Goal: Task Accomplishment & Management: Manage account settings

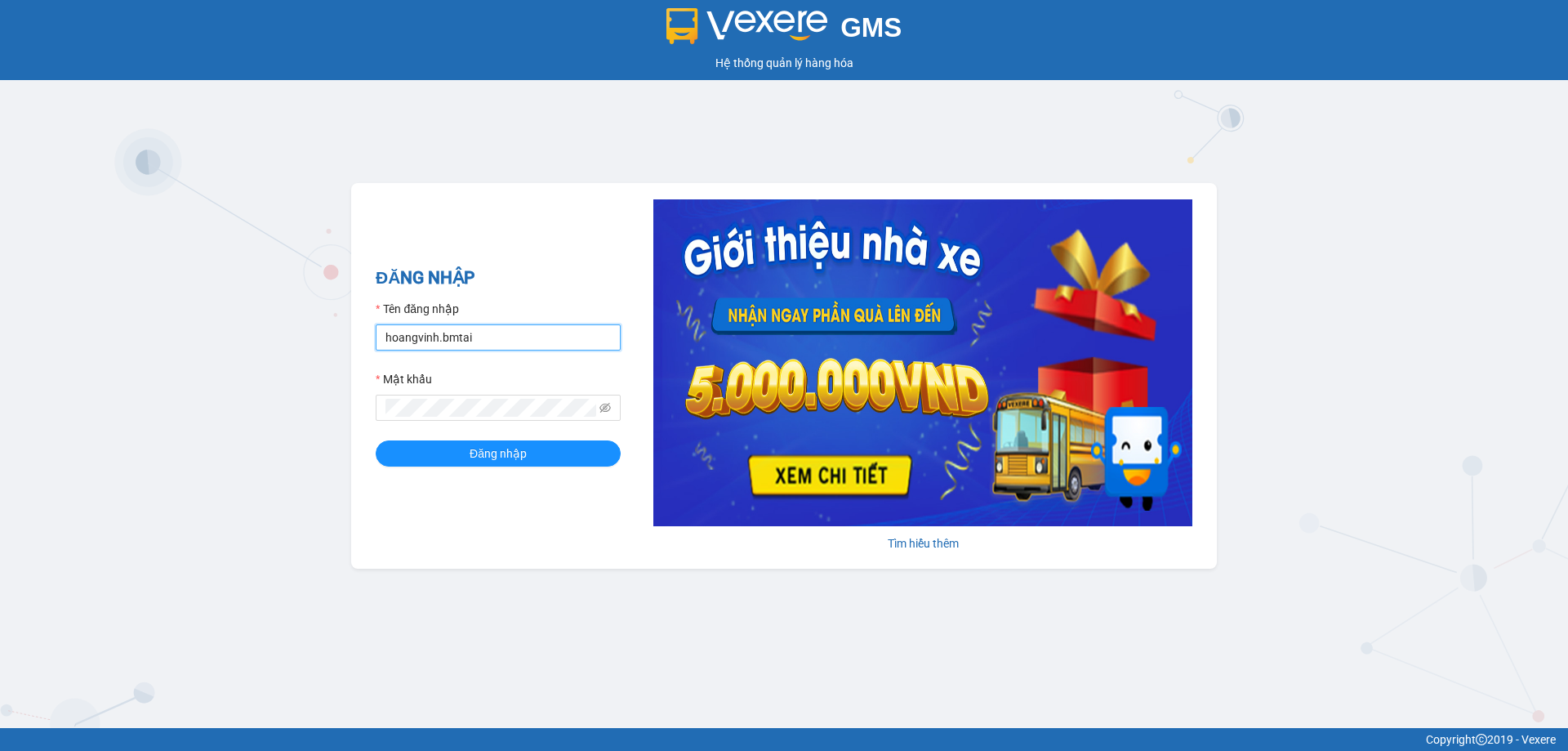
drag, startPoint x: 498, startPoint y: 339, endPoint x: 495, endPoint y: 350, distance: 11.4
click at [498, 339] on input "hoangvinh.bmtai" at bounding box center [498, 337] width 245 height 26
type input "kimvinh.bmtai"
click at [499, 451] on span "Đăng nhập" at bounding box center [498, 453] width 57 height 18
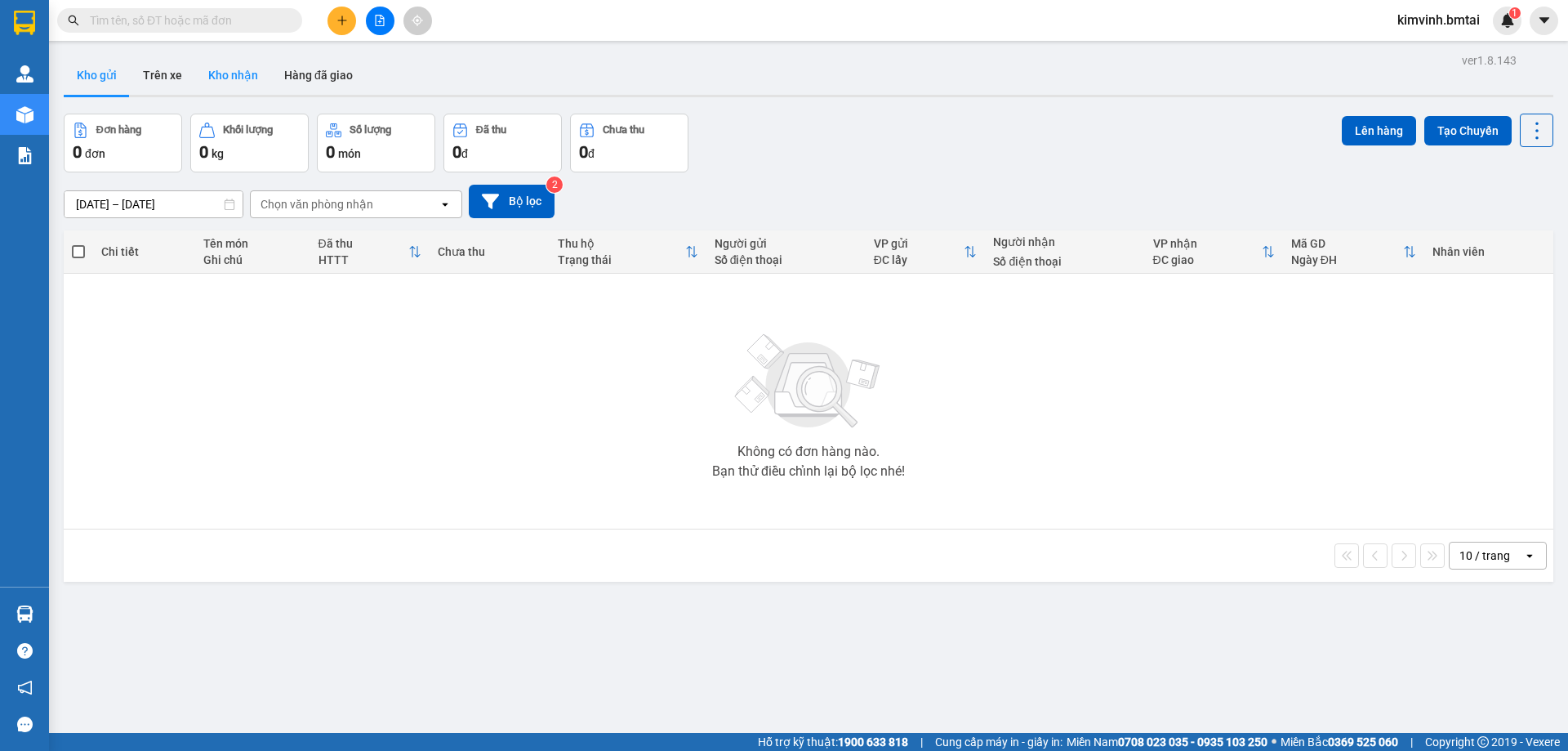
click at [235, 85] on button "Kho nhận" at bounding box center [233, 75] width 76 height 39
click at [181, 74] on button "Trên xe" at bounding box center [163, 75] width 65 height 39
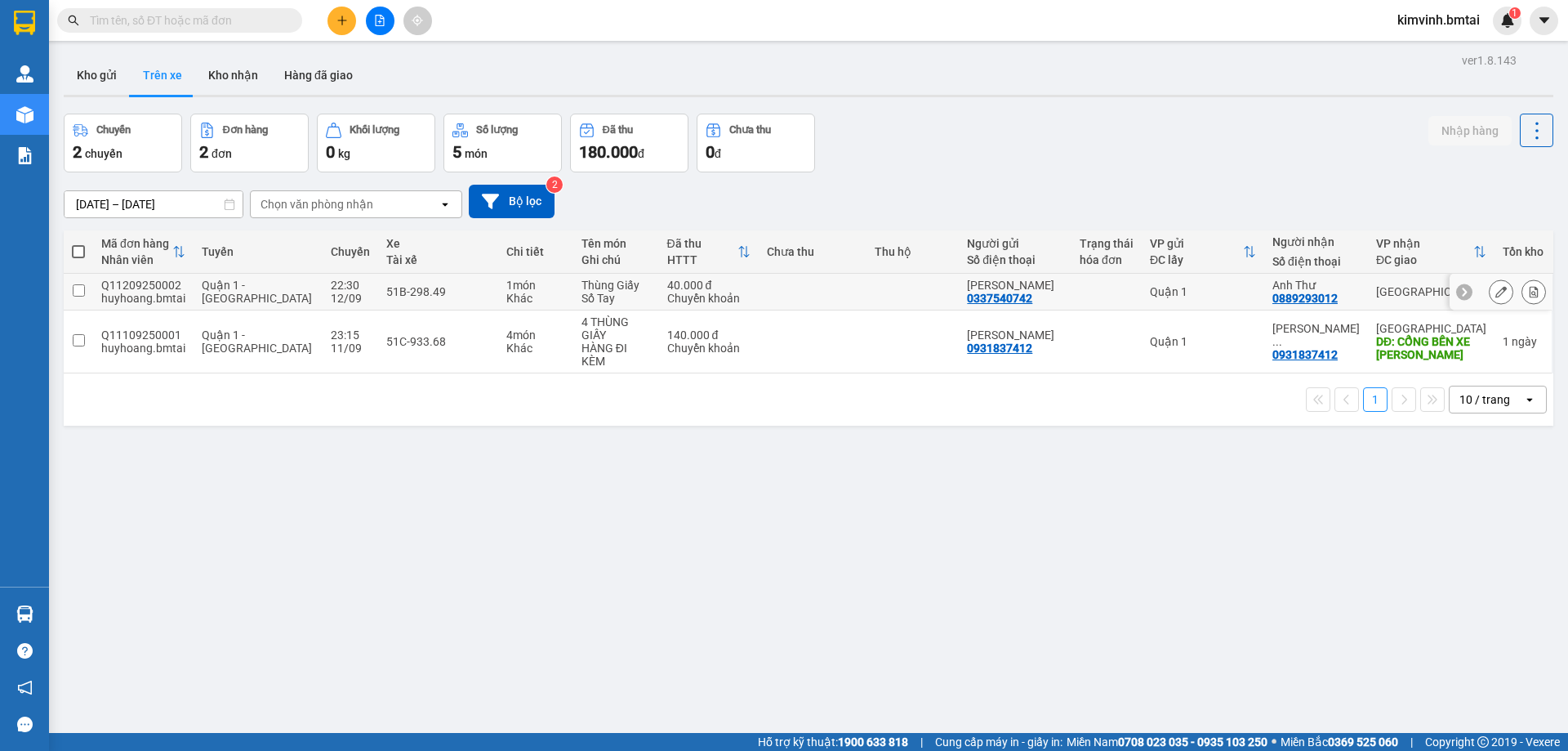
click at [83, 288] on input "checkbox" at bounding box center [79, 290] width 13 height 13
checkbox input "true"
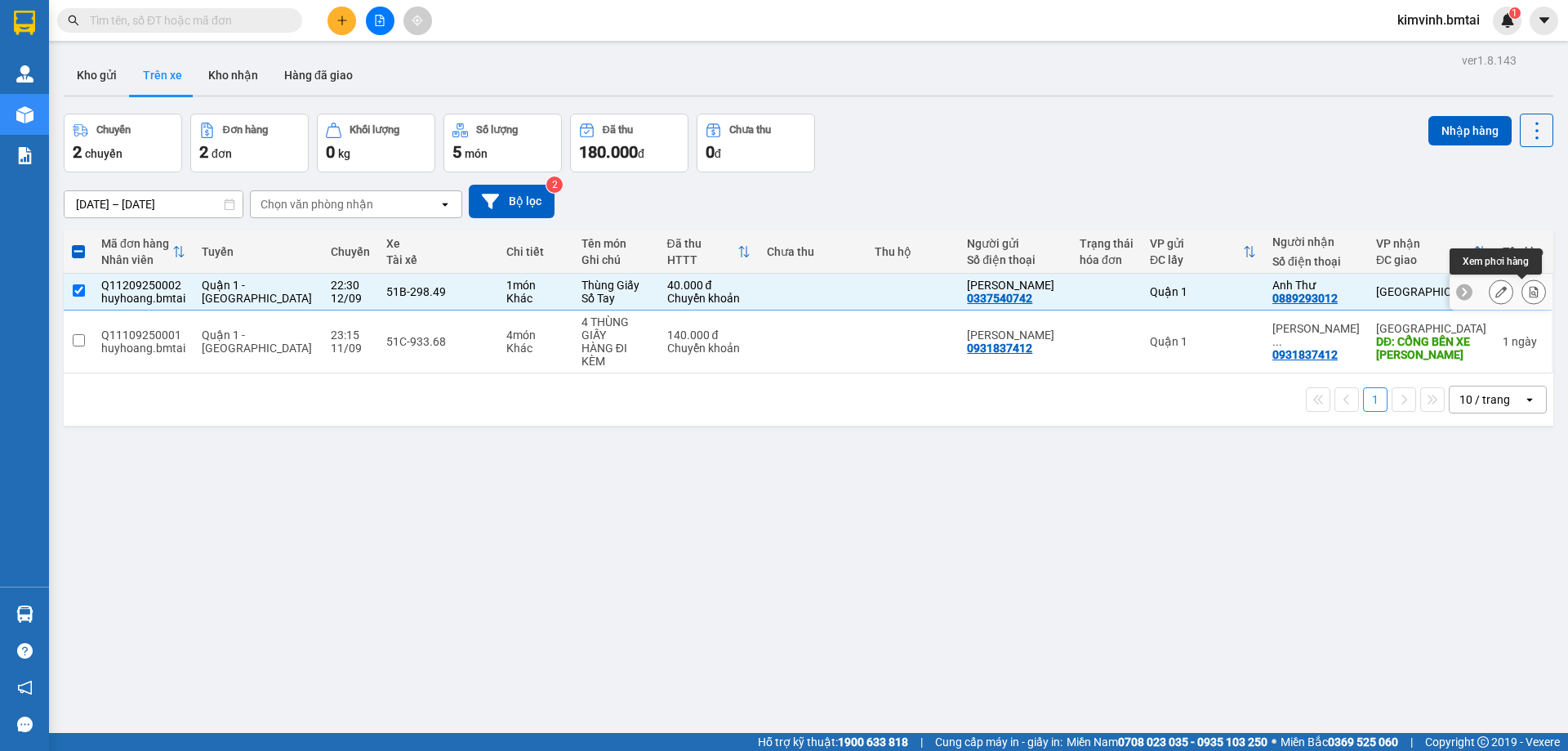
click at [1530, 295] on icon at bounding box center [1534, 292] width 9 height 12
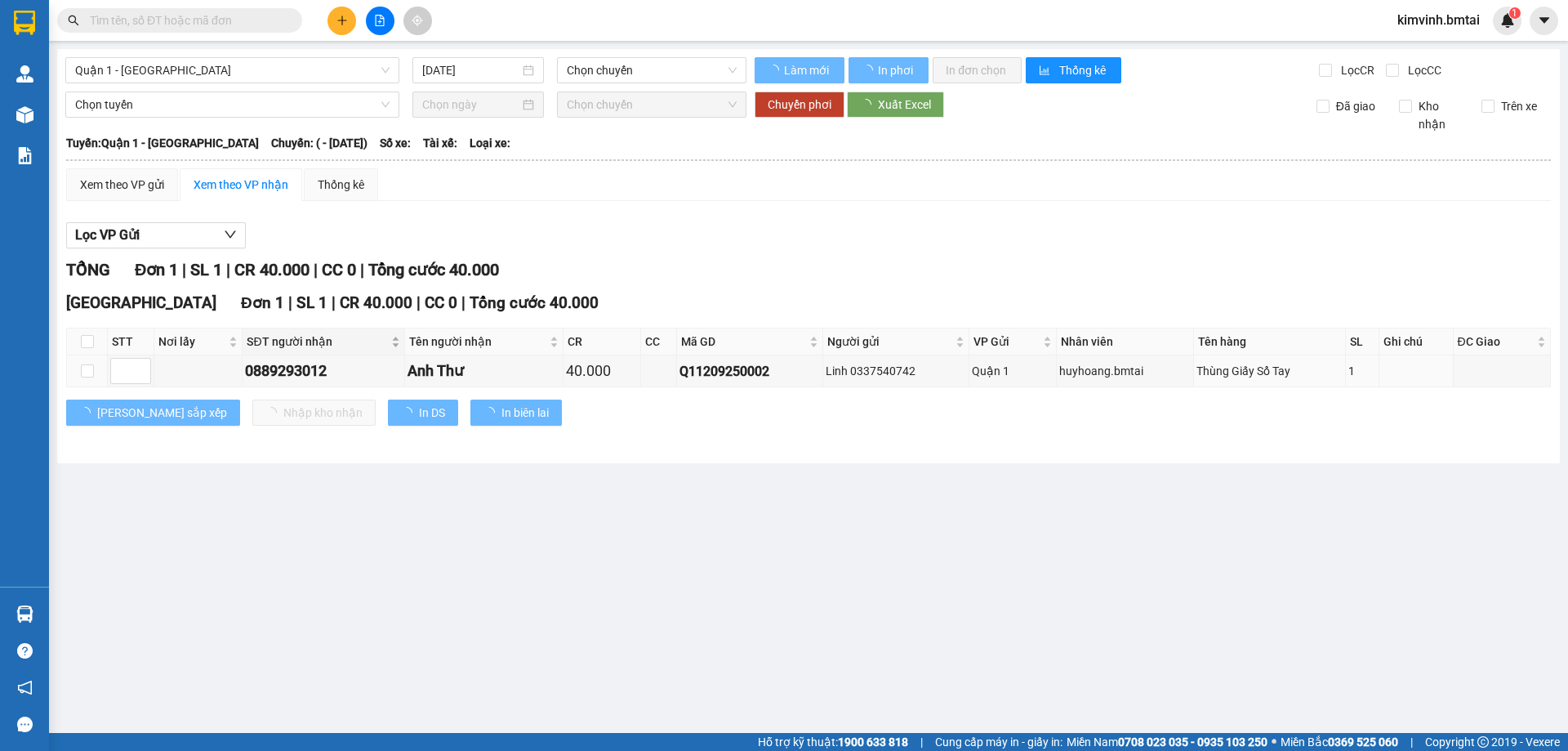
type input "12/09/2025"
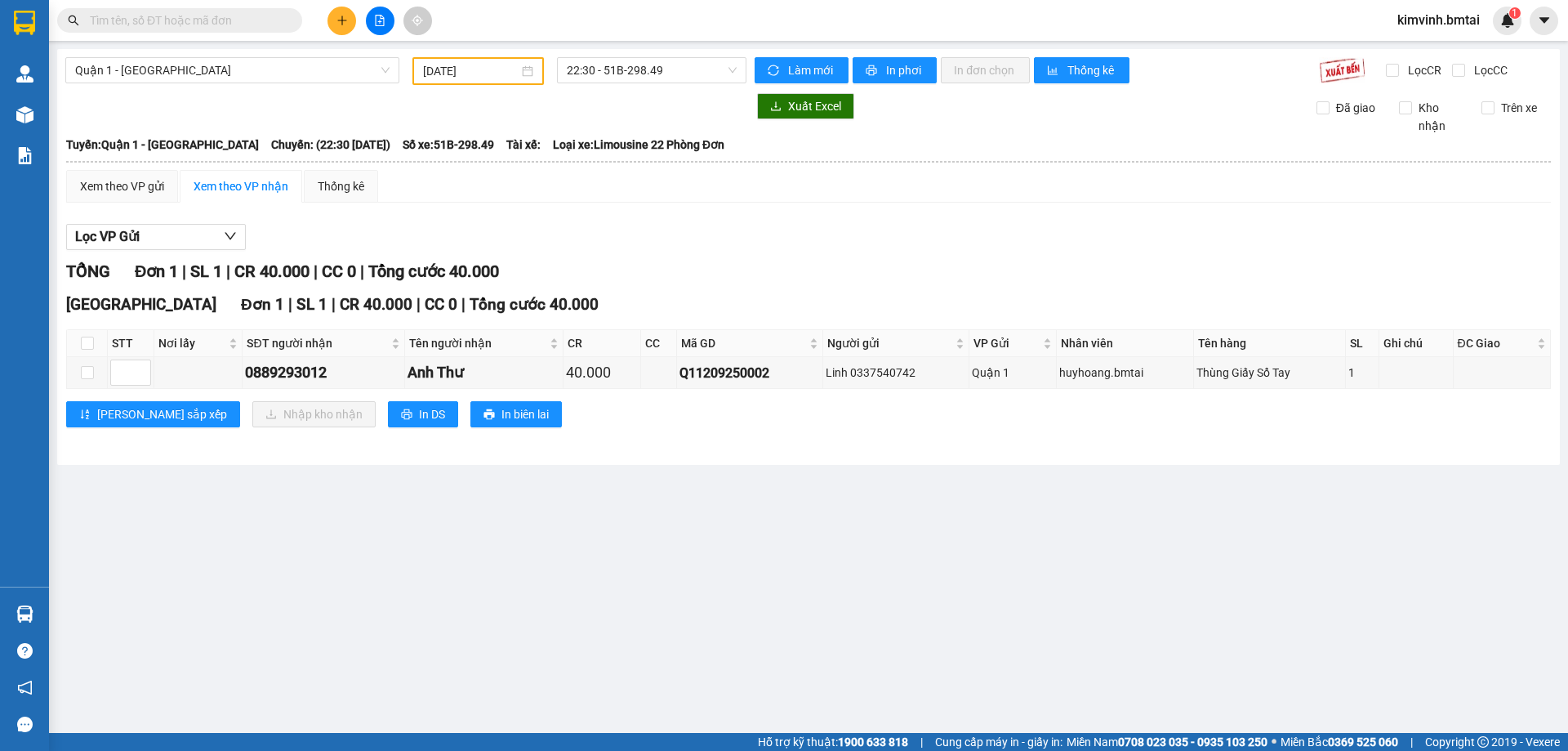
click at [121, 344] on th "STT" at bounding box center [132, 344] width 47 height 27
click at [93, 343] on input "checkbox" at bounding box center [87, 344] width 13 height 13
checkbox input "true"
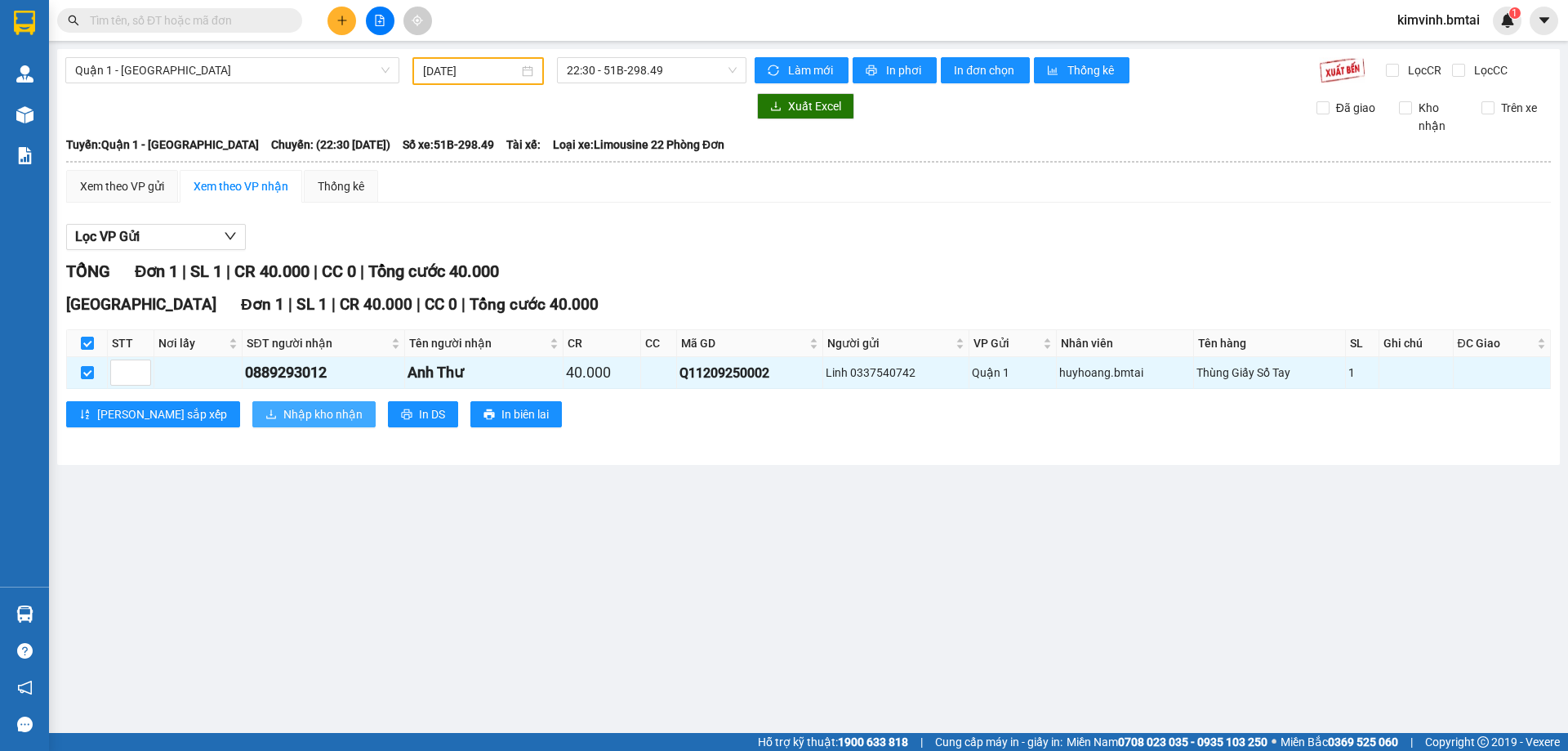
click at [283, 414] on span "Nhập kho nhận" at bounding box center [323, 413] width 80 height 18
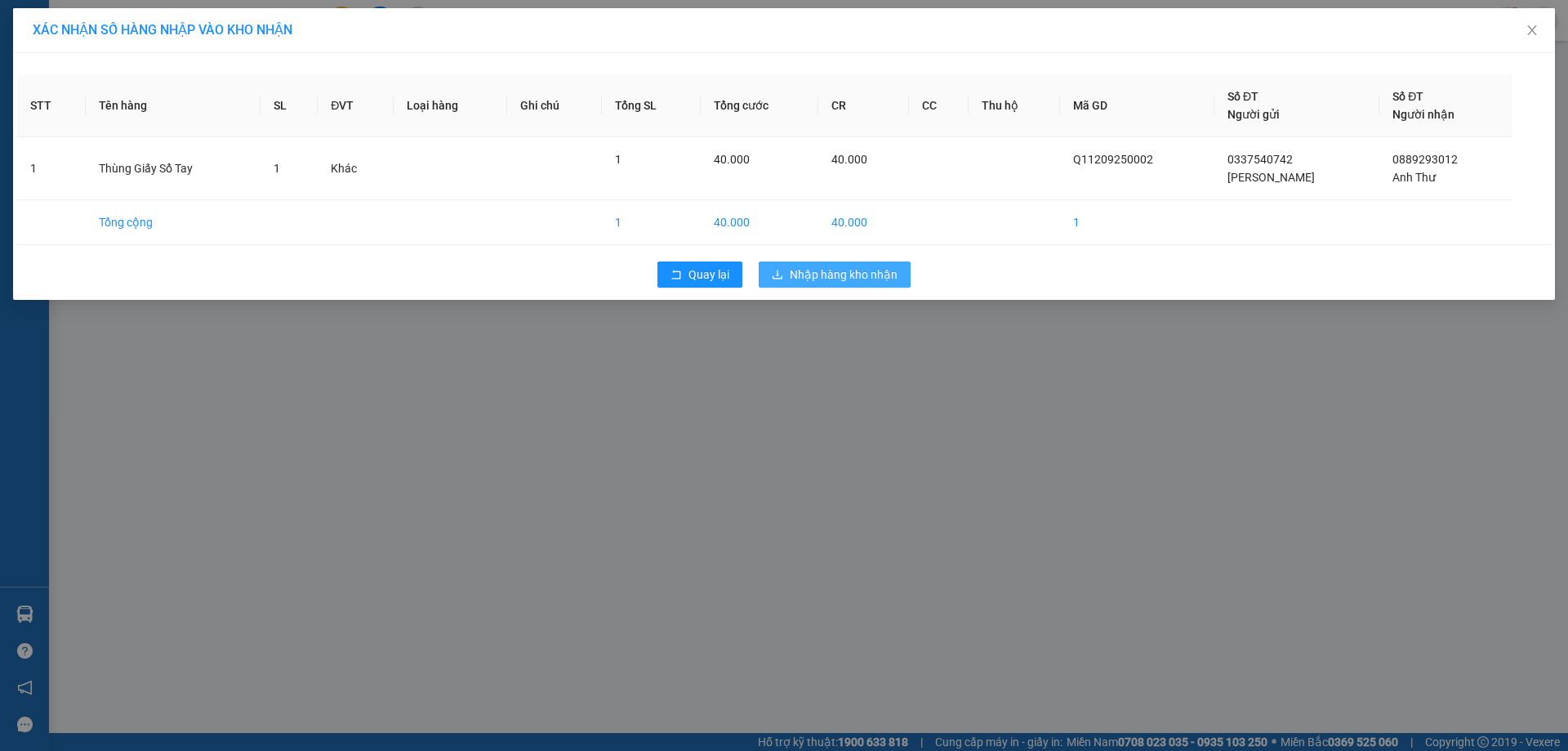
click at [845, 266] on span "Nhập hàng kho nhận" at bounding box center [844, 274] width 108 height 18
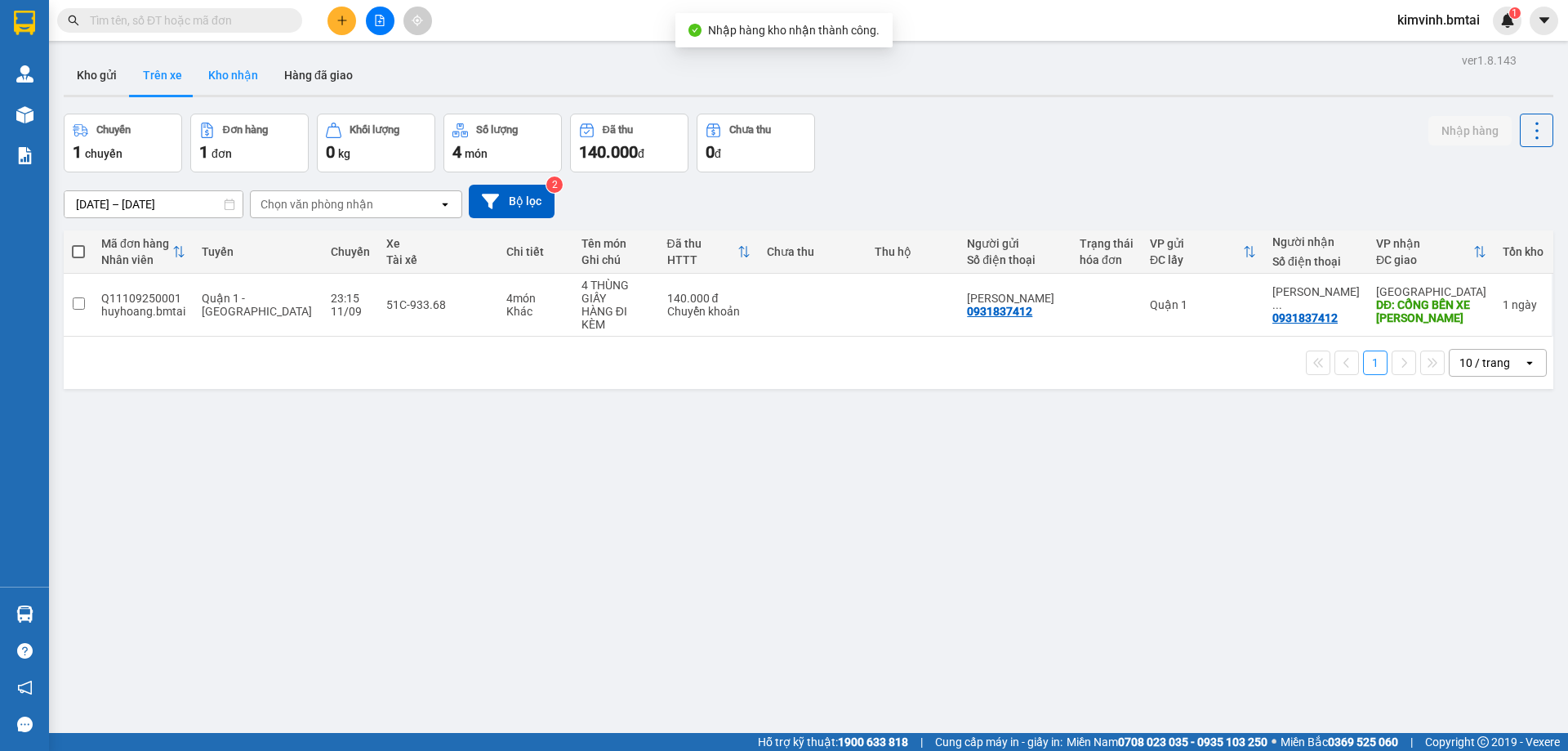
click at [239, 80] on button "Kho nhận" at bounding box center [233, 75] width 76 height 39
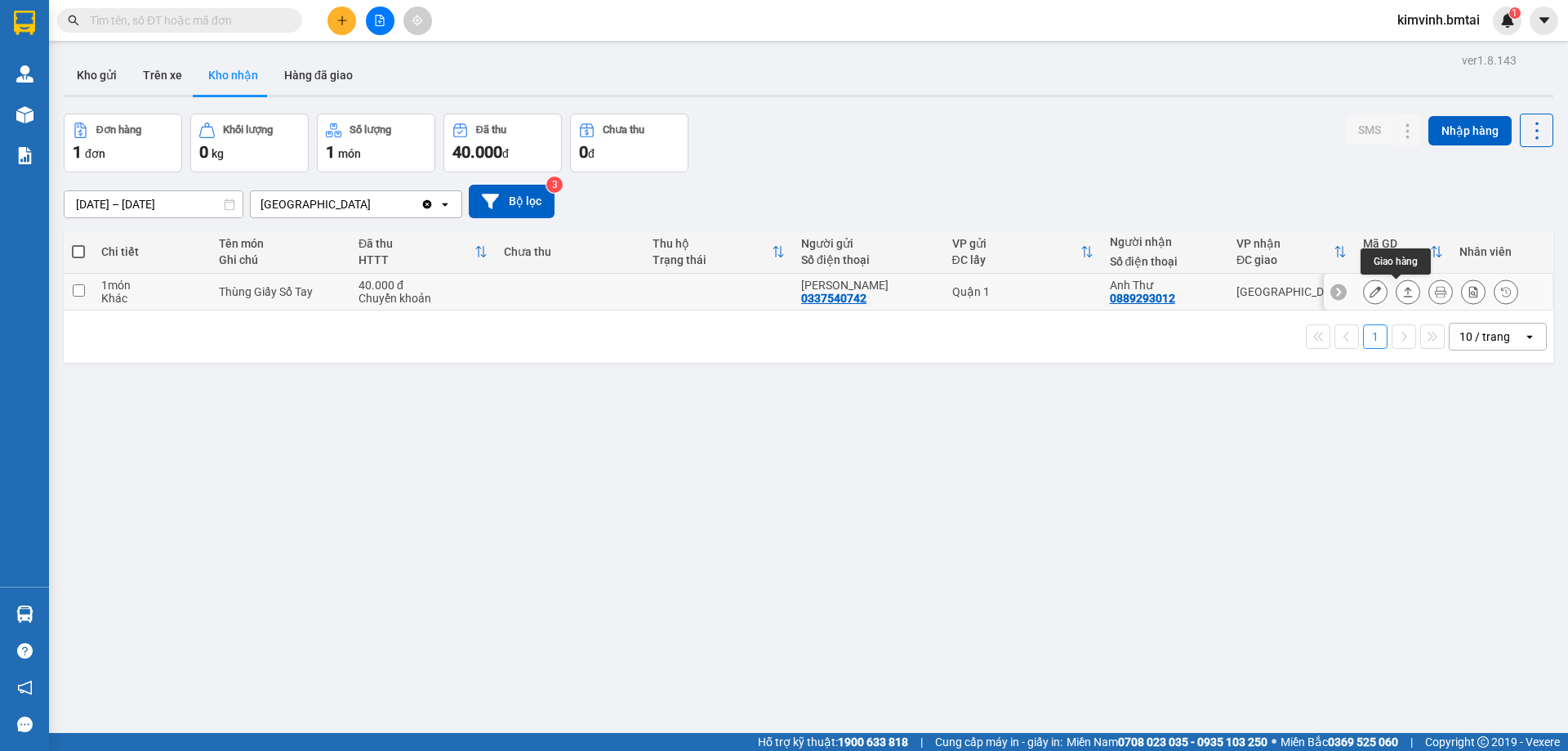
click at [1402, 293] on icon at bounding box center [1408, 292] width 12 height 12
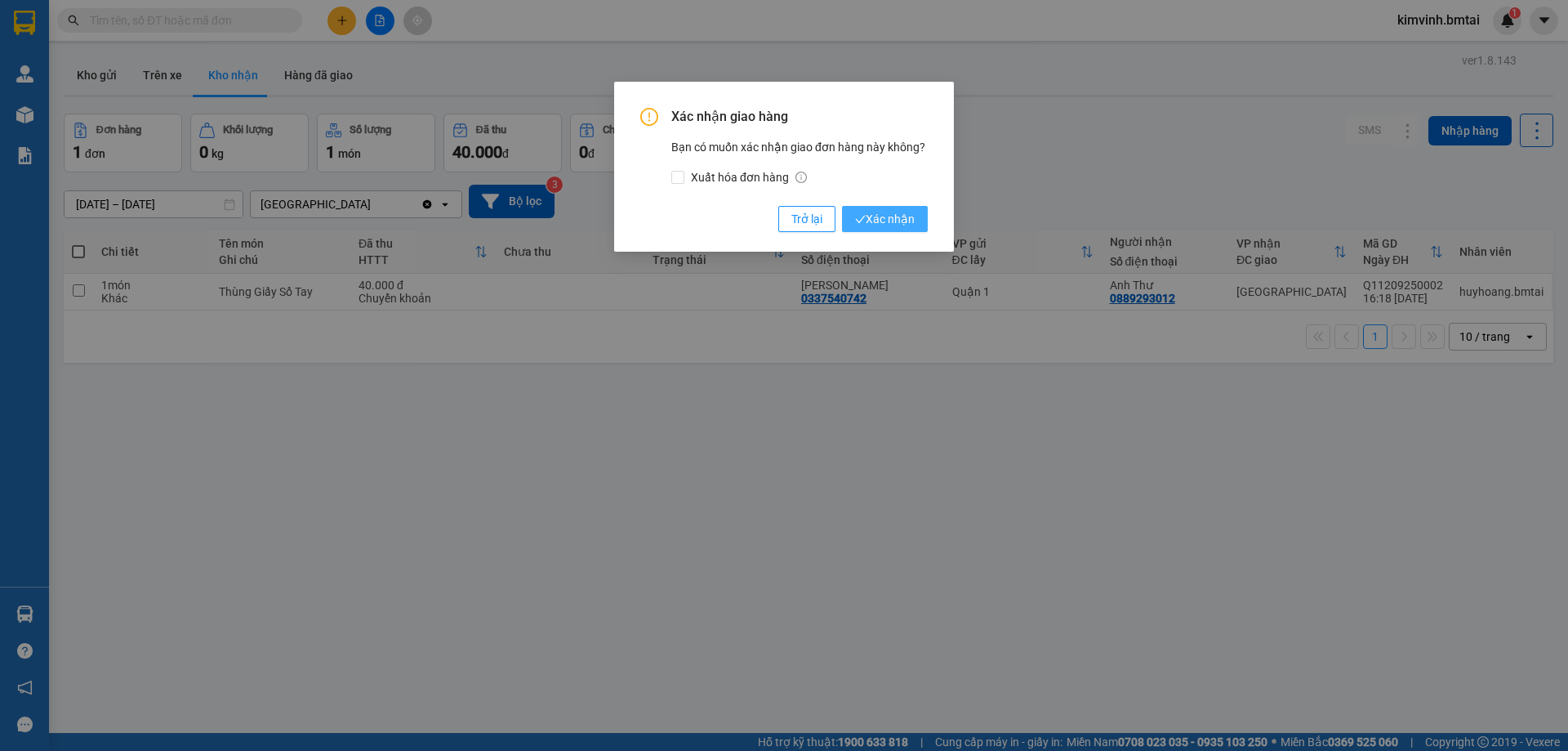
click at [873, 217] on span "Xác nhận" at bounding box center [884, 218] width 60 height 18
